Goal: Task Accomplishment & Management: Use online tool/utility

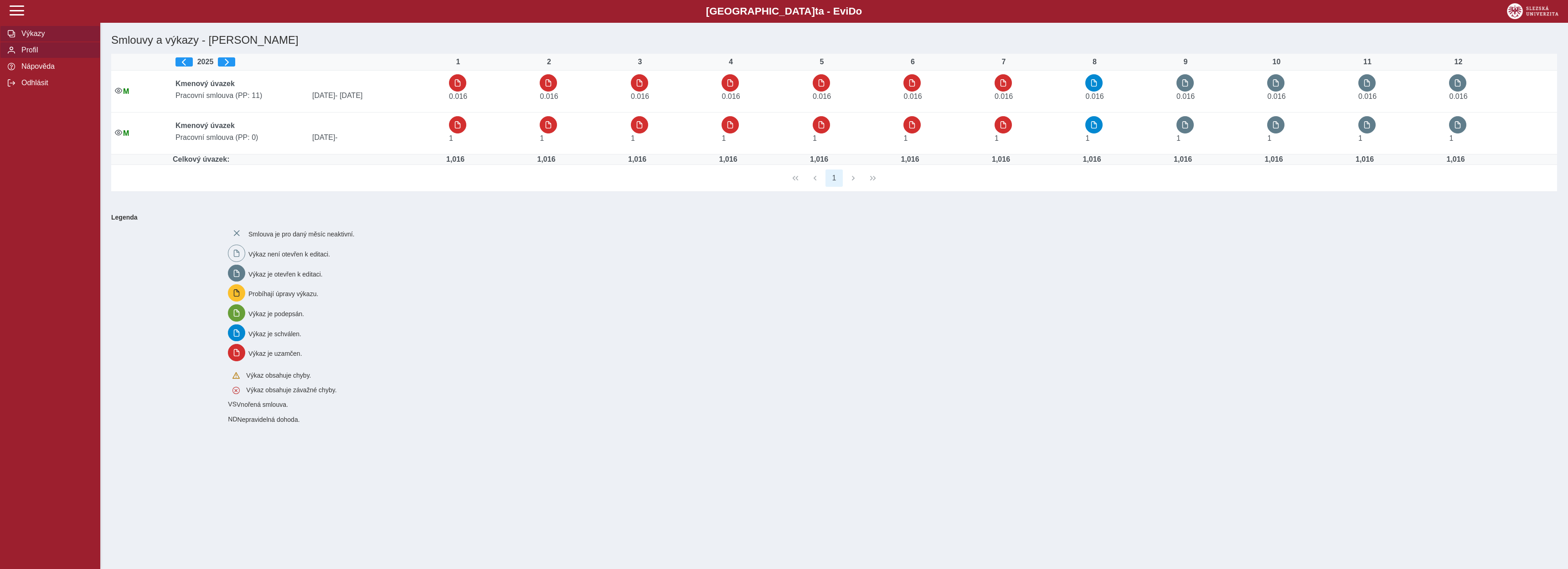
click at [26, 54] on span "Profil" at bounding box center [55, 50] width 74 height 8
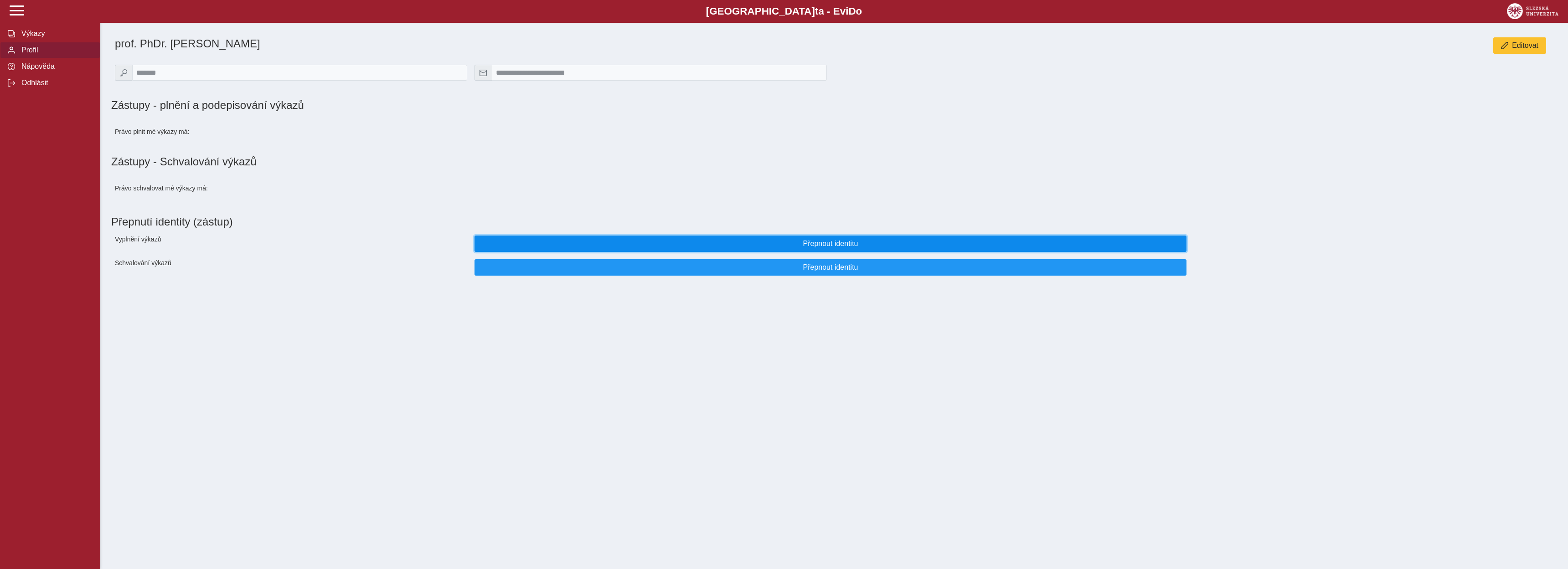
click at [858, 246] on span "Přepnout identitu" at bounding box center [830, 243] width 696 height 8
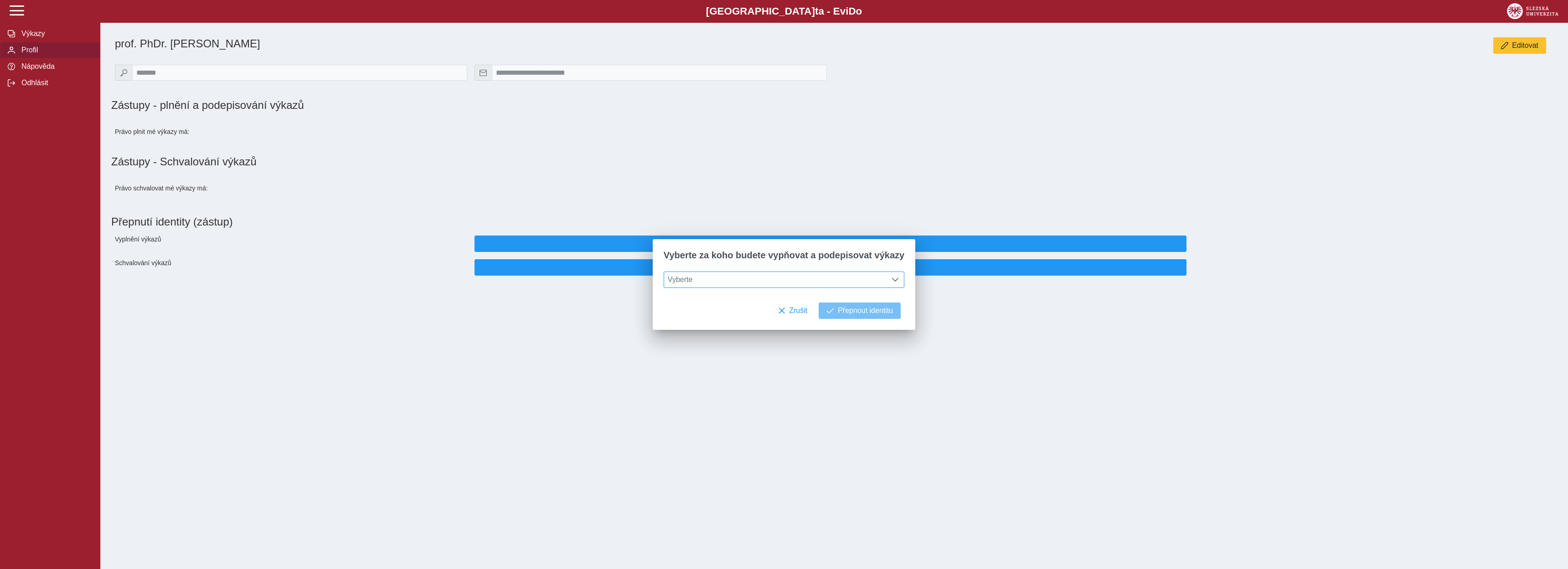
click at [895, 278] on div at bounding box center [895, 279] width 17 height 15
click at [886, 281] on div at bounding box center [895, 279] width 17 height 15
click at [892, 281] on span at bounding box center [895, 280] width 7 height 7
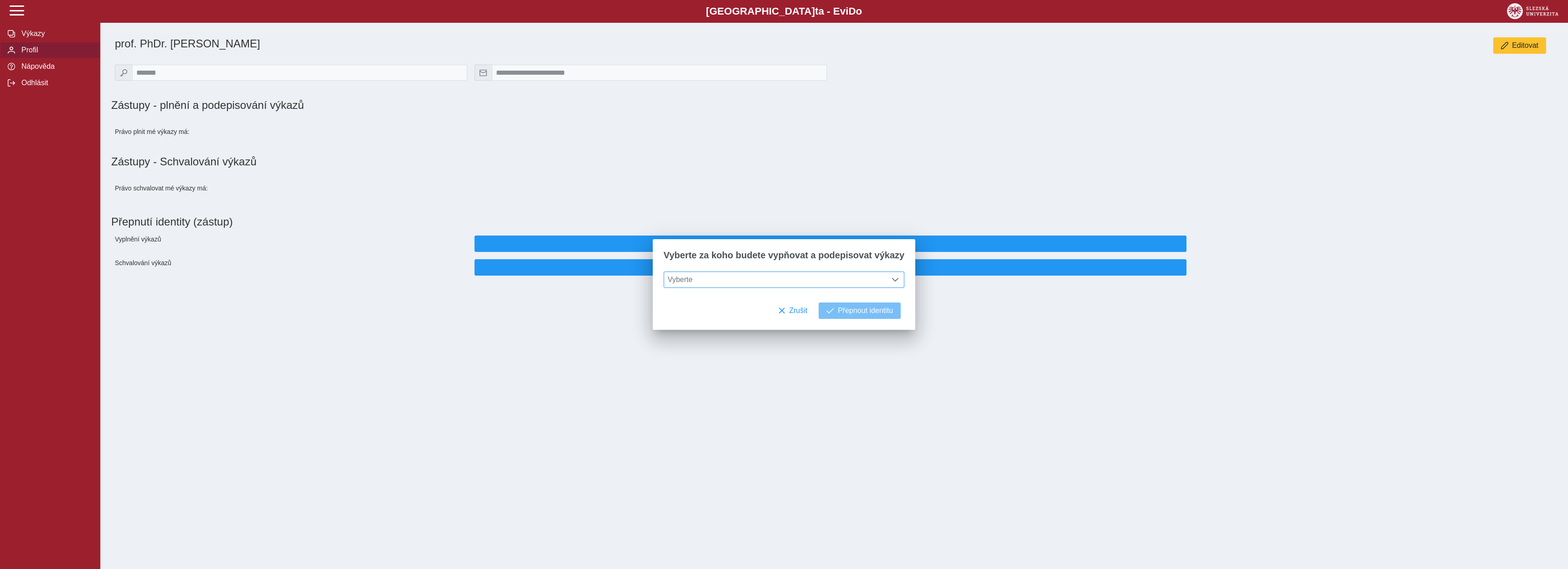
scroll to position [5, 37]
click at [841, 308] on input "text" at bounding box center [784, 301] width 225 height 16
click at [360, 239] on div "Vyplnění výkazů" at bounding box center [291, 243] width 360 height 24
click at [26, 38] on span "Výkazy" at bounding box center [55, 33] width 74 height 8
